Goal: Find specific page/section: Find specific page/section

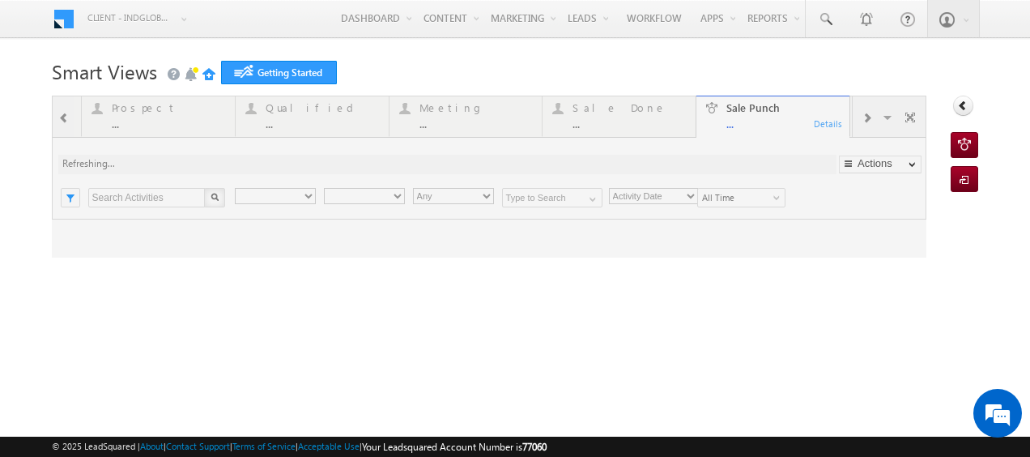
type input "Any Owner"
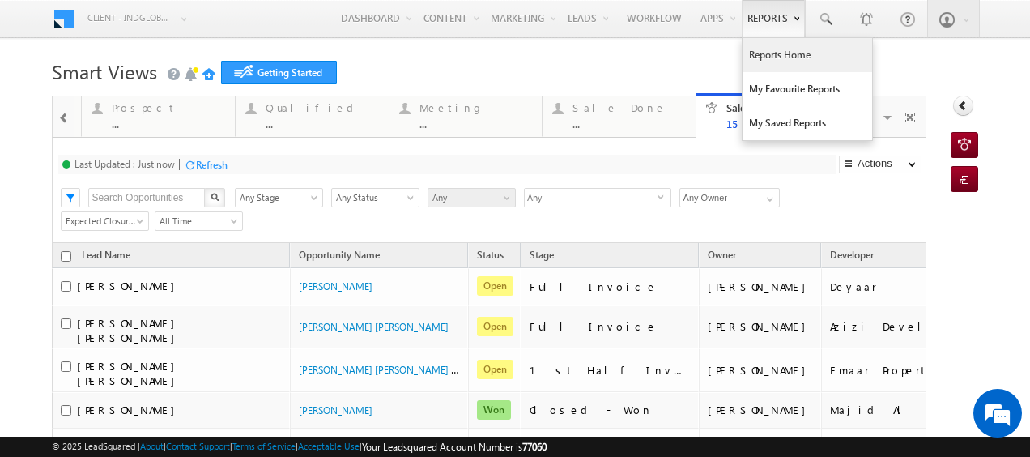
click at [778, 58] on link "Reports Home" at bounding box center [808, 55] width 130 height 34
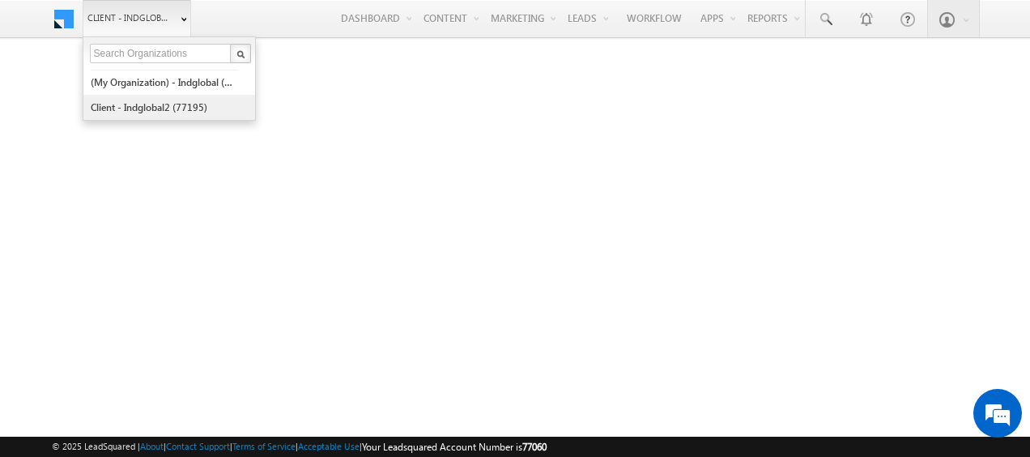
click at [134, 99] on link "Client - indglobal2 (77195)" at bounding box center [164, 107] width 148 height 25
